Goal: Task Accomplishment & Management: Use online tool/utility

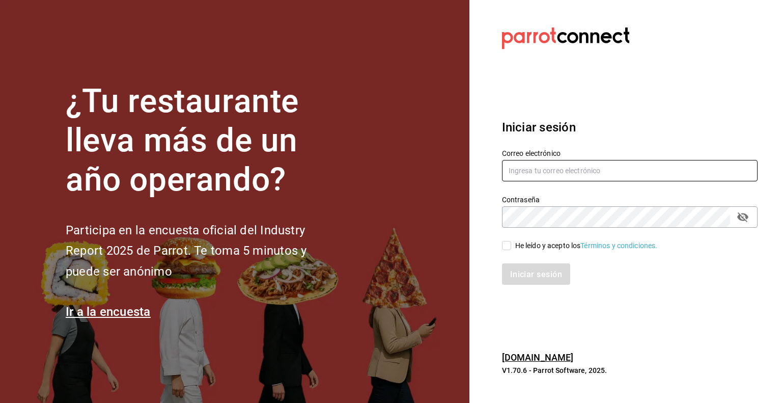
type input "[EMAIL_ADDRESS][DOMAIN_NAME]"
click at [502, 240] on label "He leído y acepto los Términos y condiciones." at bounding box center [580, 245] width 156 height 11
click at [502, 241] on input "He leído y acepto los Términos y condiciones." at bounding box center [506, 245] width 9 height 9
checkbox input "true"
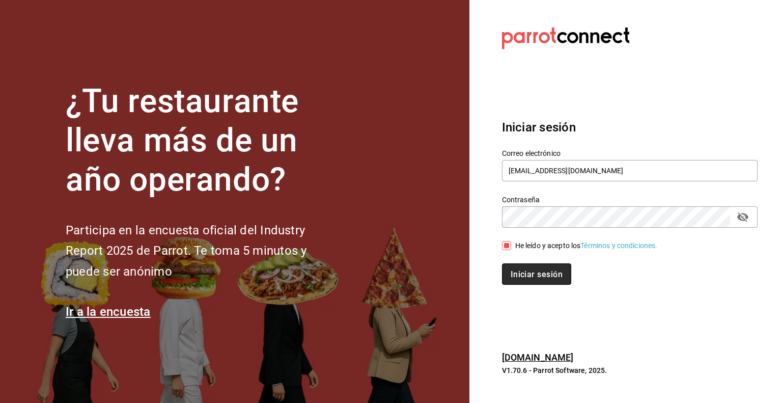
click at [523, 275] on font "Iniciar sesión" at bounding box center [537, 274] width 52 height 10
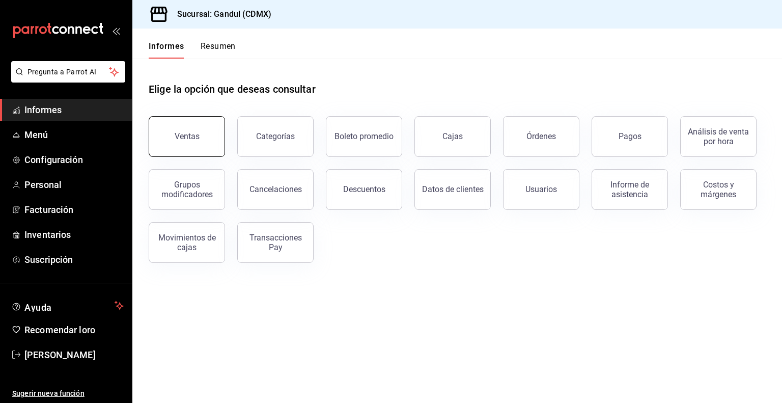
click at [207, 132] on button "Ventas" at bounding box center [187, 136] width 76 height 41
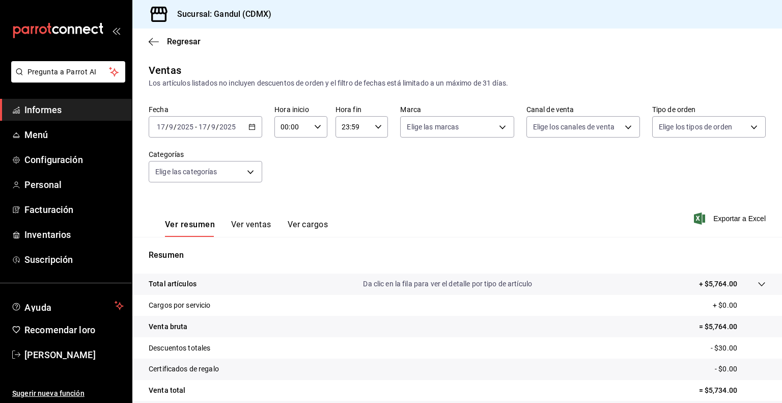
click at [240, 137] on div "2025-09-17 17 / 9 / 2025 - 2025-09-17 17 / 9 / 2025" at bounding box center [206, 126] width 114 height 21
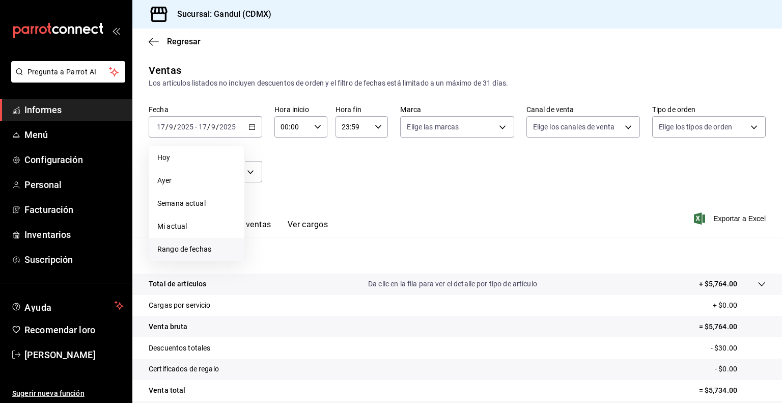
click at [178, 249] on font "Rango de fechas" at bounding box center [184, 249] width 54 height 8
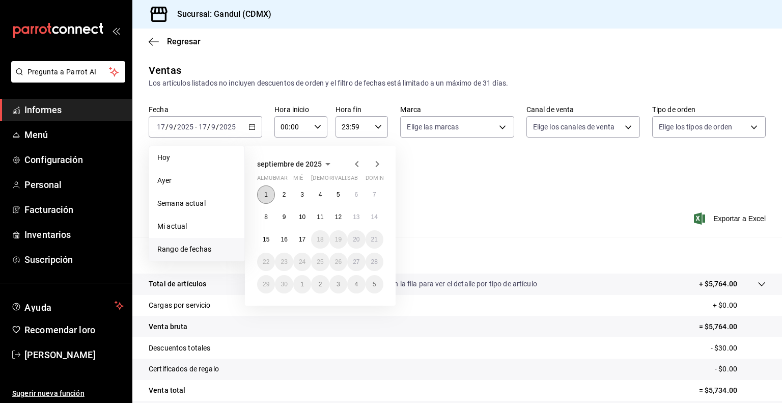
click at [269, 196] on button "1" at bounding box center [266, 194] width 18 height 18
click at [281, 239] on font "16" at bounding box center [283, 239] width 7 height 7
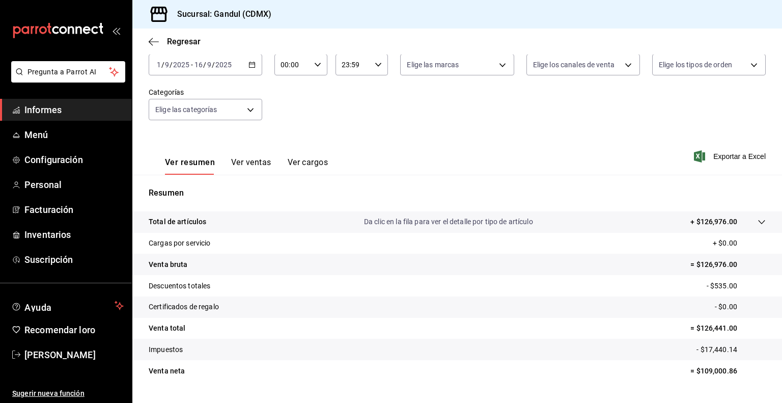
scroll to position [63, 0]
